Goal: Transaction & Acquisition: Purchase product/service

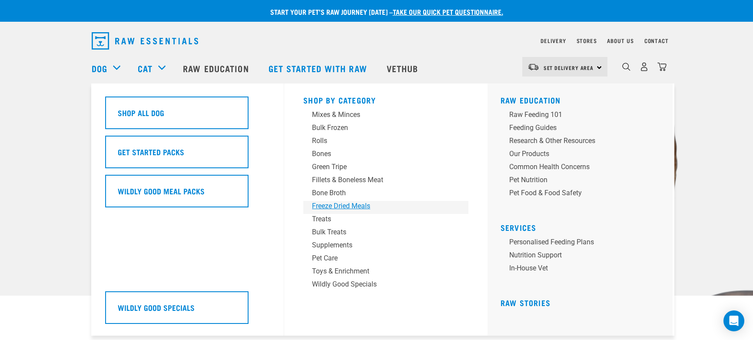
click at [350, 206] on div "Freeze Dried Meals" at bounding box center [380, 206] width 136 height 10
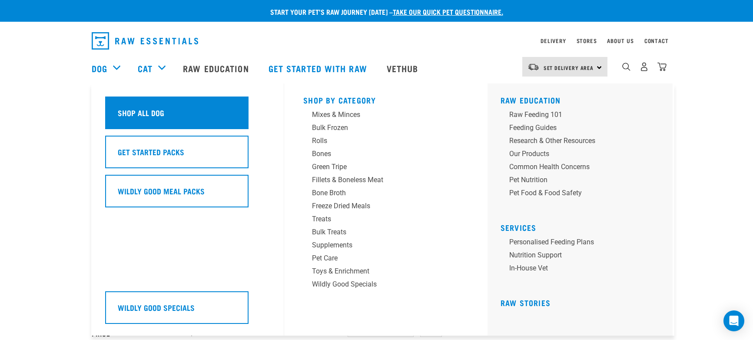
click at [164, 105] on div "Shop All Dog" at bounding box center [176, 112] width 143 height 33
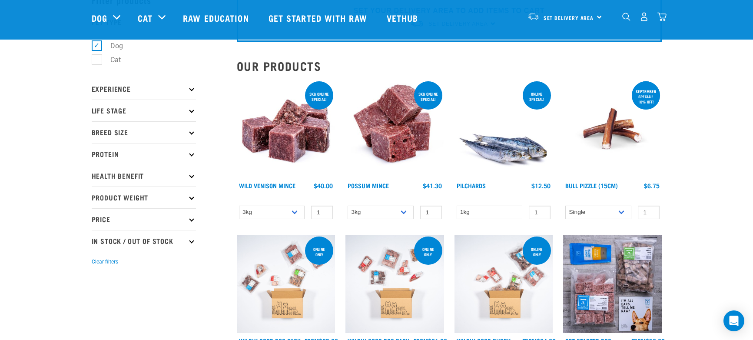
scroll to position [59, 0]
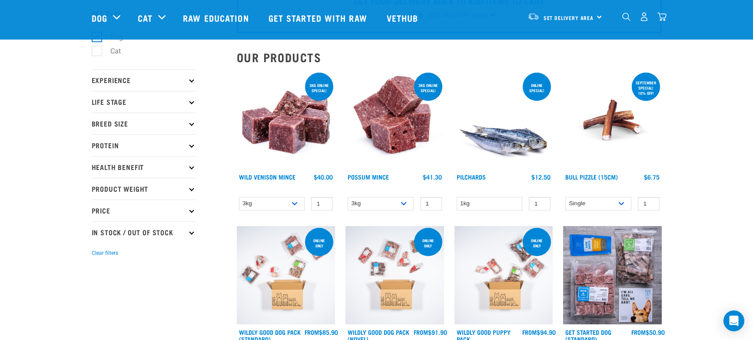
click at [294, 128] on img at bounding box center [286, 120] width 99 height 99
